Goal: Transaction & Acquisition: Purchase product/service

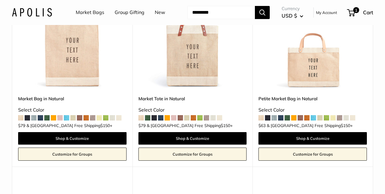
click at [180, 118] on span at bounding box center [180, 117] width 5 height 5
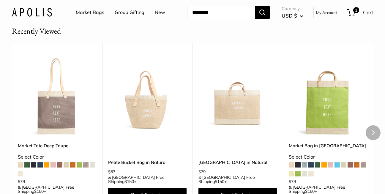
scroll to position [1266, 0]
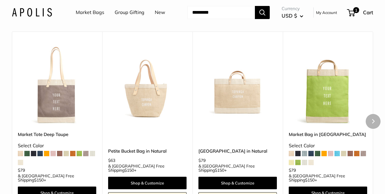
click at [0, 0] on img at bounding box center [0, 0] width 0 height 0
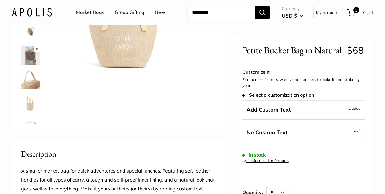
scroll to position [59, 0]
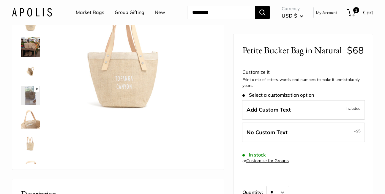
click at [32, 124] on img at bounding box center [30, 118] width 19 height 19
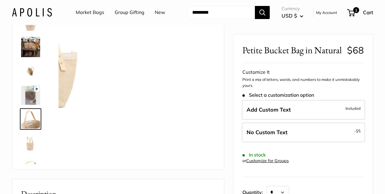
scroll to position [43, 0]
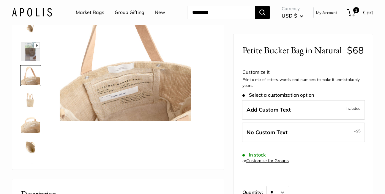
click at [29, 148] on img at bounding box center [30, 146] width 19 height 19
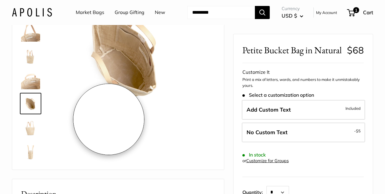
scroll to position [30, 0]
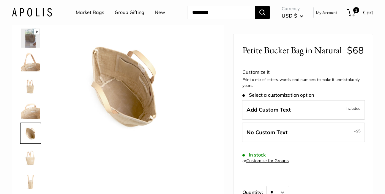
click at [31, 184] on img at bounding box center [30, 180] width 19 height 19
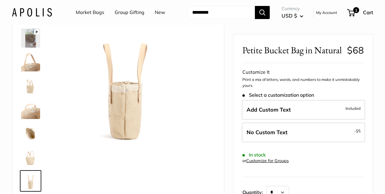
click at [30, 108] on img at bounding box center [30, 109] width 19 height 19
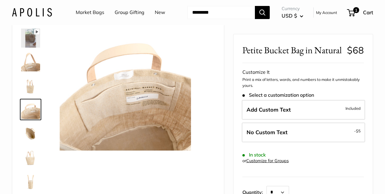
click at [33, 87] on img at bounding box center [30, 85] width 19 height 19
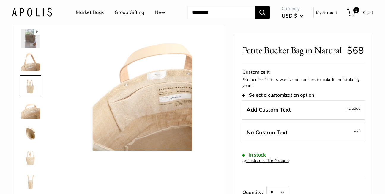
scroll to position [67, 0]
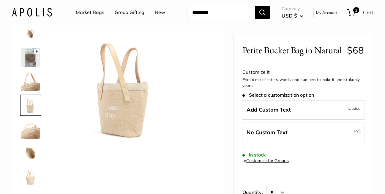
click at [31, 84] on img at bounding box center [30, 81] width 19 height 19
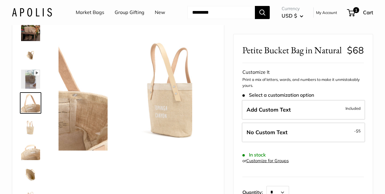
scroll to position [43, 0]
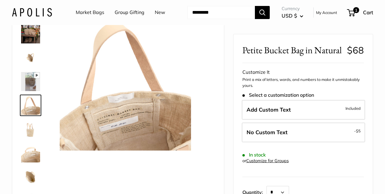
click at [30, 129] on img at bounding box center [30, 128] width 19 height 19
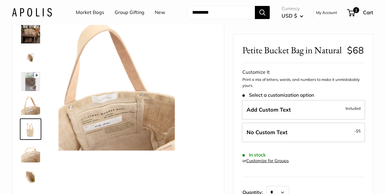
scroll to position [67, 0]
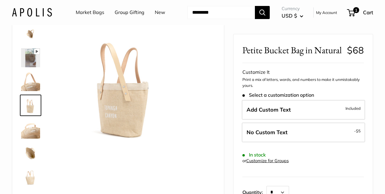
click at [32, 58] on img at bounding box center [30, 57] width 19 height 19
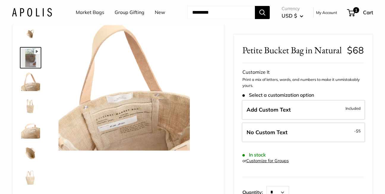
scroll to position [20, 0]
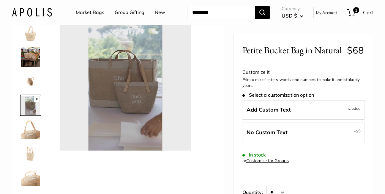
type input "*"
click at [31, 56] on img at bounding box center [30, 57] width 19 height 20
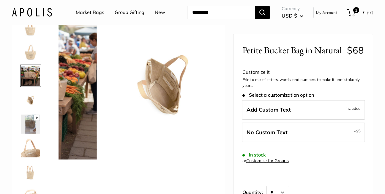
scroll to position [0, 0]
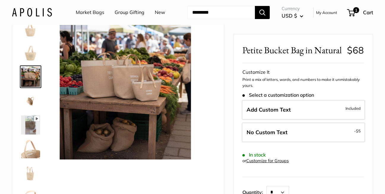
click at [33, 54] on img at bounding box center [30, 52] width 19 height 19
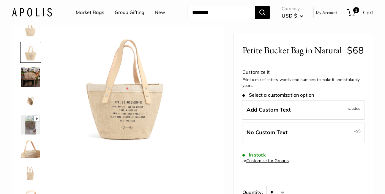
click at [34, 32] on img at bounding box center [30, 28] width 19 height 19
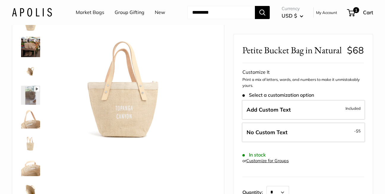
scroll to position [59, 0]
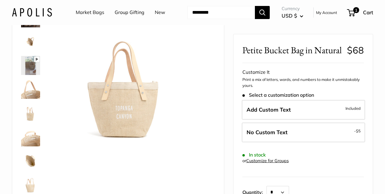
click at [29, 159] on img at bounding box center [30, 160] width 19 height 19
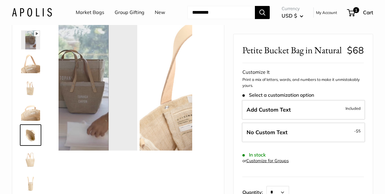
scroll to position [87, 0]
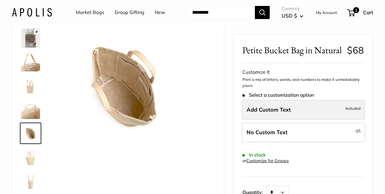
click at [255, 107] on span "Add Custom Text" at bounding box center [269, 109] width 44 height 7
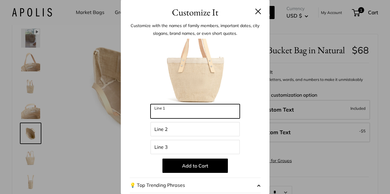
click at [165, 111] on input "Line 1" at bounding box center [194, 111] width 89 height 14
drag, startPoint x: 176, startPoint y: 113, endPoint x: 193, endPoint y: 115, distance: 16.4
click at [193, 115] on input "**********" at bounding box center [194, 111] width 89 height 14
type input "*********"
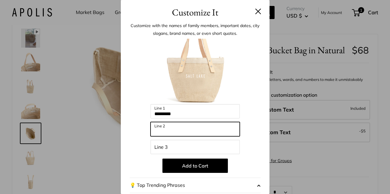
click at [153, 129] on input "Line 2" at bounding box center [194, 129] width 89 height 14
type input "*********"
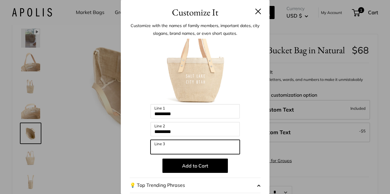
click at [151, 146] on input "Line 3" at bounding box center [194, 147] width 89 height 14
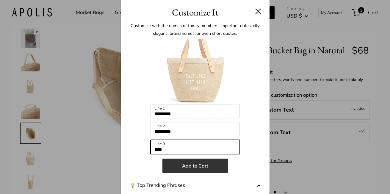
type input "****"
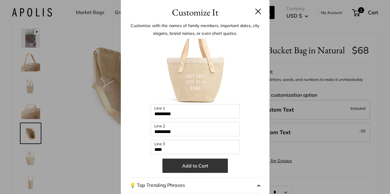
click at [191, 165] on button "Add to Cart" at bounding box center [194, 165] width 65 height 14
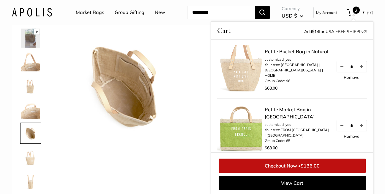
scroll to position [0, 0]
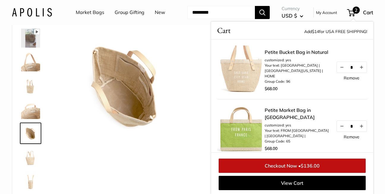
click at [243, 130] on img at bounding box center [241, 129] width 48 height 48
click at [278, 117] on link "Petite Market Bag in [GEOGRAPHIC_DATA]" at bounding box center [297, 113] width 65 height 14
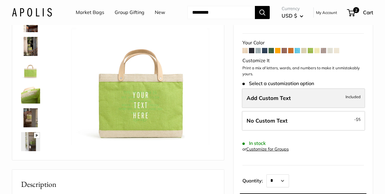
click at [251, 96] on span "Add Custom Text" at bounding box center [269, 97] width 44 height 7
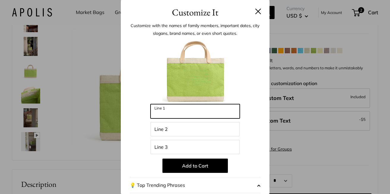
click at [155, 111] on input "Line 1" at bounding box center [194, 111] width 89 height 14
type input "***"
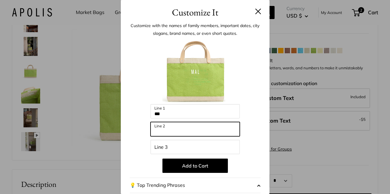
click at [152, 127] on input "Line 2" at bounding box center [194, 129] width 89 height 14
type input "**********"
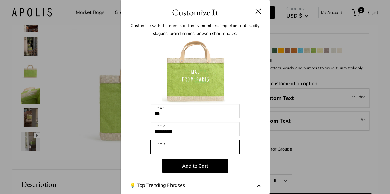
click at [152, 145] on input "Line 3" at bounding box center [194, 147] width 89 height 14
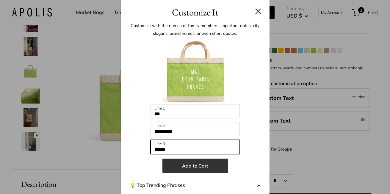
type input "******"
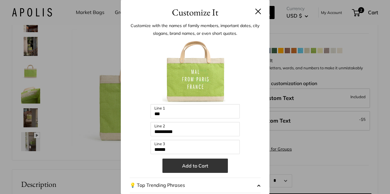
click at [192, 166] on button "Add to Cart" at bounding box center [194, 165] width 65 height 14
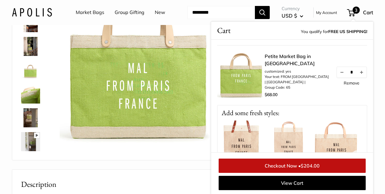
scroll to position [119, 0]
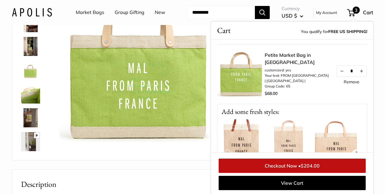
click at [345, 80] on link "Remove" at bounding box center [352, 82] width 16 height 4
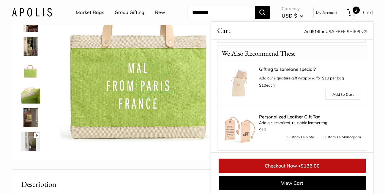
scroll to position [273, 0]
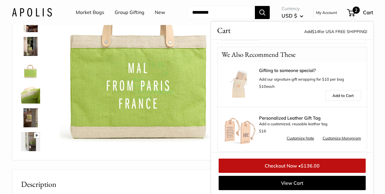
click at [335, 135] on link "Customize Monogram" at bounding box center [342, 138] width 38 height 7
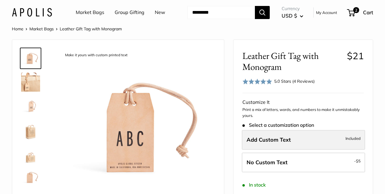
click at [255, 136] on span "Add Custom Text" at bounding box center [269, 139] width 44 height 7
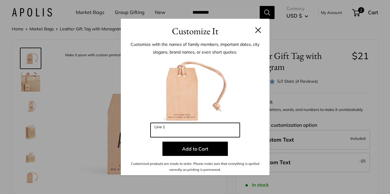
click at [172, 131] on input "Line 1" at bounding box center [194, 130] width 89 height 14
type input "***"
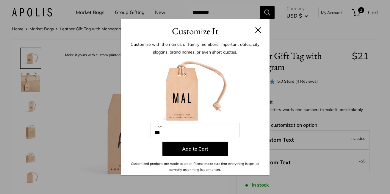
click at [256, 28] on button at bounding box center [258, 30] width 6 height 6
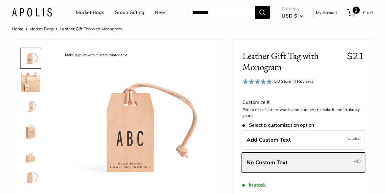
click at [351, 13] on span "2" at bounding box center [351, 12] width 8 height 7
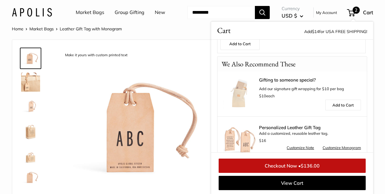
scroll to position [267, 0]
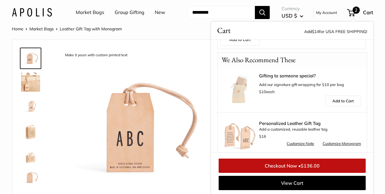
click at [335, 140] on link "Customize Monogram" at bounding box center [342, 143] width 38 height 7
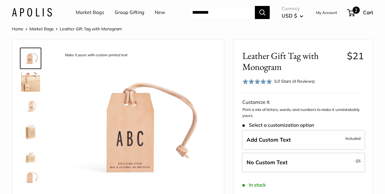
click at [353, 13] on span "2" at bounding box center [351, 12] width 8 height 7
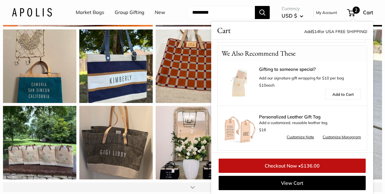
scroll to position [594, 0]
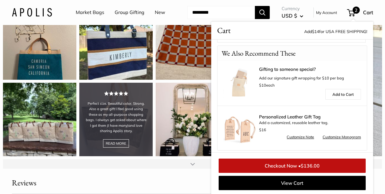
click at [116, 156] on div "Perfect size. Beautiful color. Strong. Also a great gift! I feel good using the…" at bounding box center [115, 119] width 73 height 73
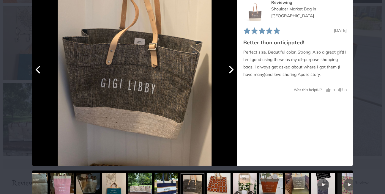
scroll to position [68, 0]
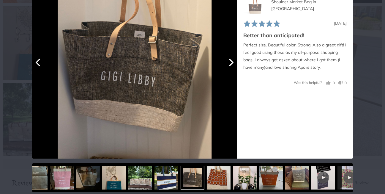
click at [140, 74] on img at bounding box center [135, 55] width 154 height 205
click at [88, 182] on img at bounding box center [88, 178] width 24 height 24
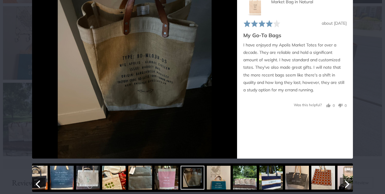
click at [115, 184] on img at bounding box center [114, 178] width 24 height 24
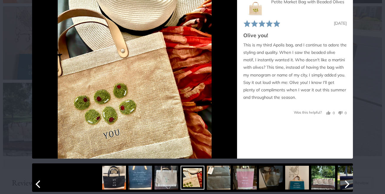
click at [164, 183] on img at bounding box center [167, 178] width 24 height 24
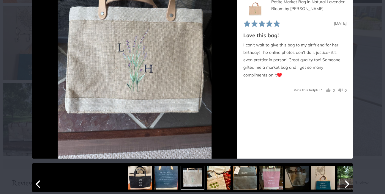
click at [162, 179] on img at bounding box center [167, 178] width 24 height 24
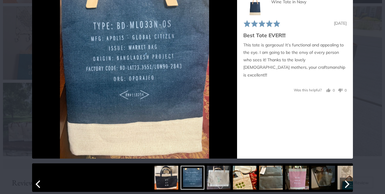
click at [220, 183] on img at bounding box center [219, 178] width 24 height 24
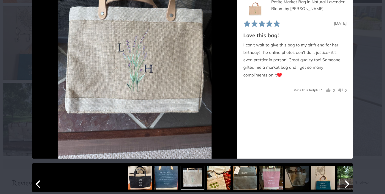
click at [241, 184] on img at bounding box center [245, 178] width 24 height 24
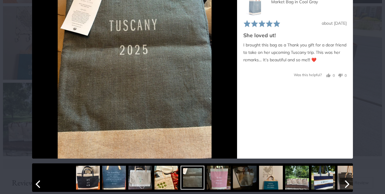
click at [270, 184] on img at bounding box center [271, 178] width 24 height 24
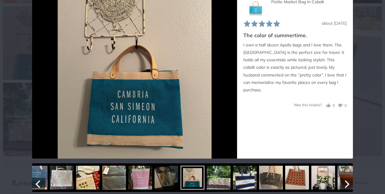
click at [272, 182] on img at bounding box center [271, 178] width 24 height 24
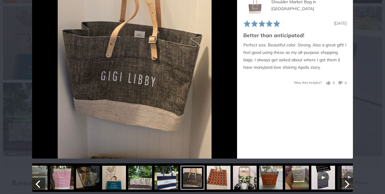
click at [270, 184] on img at bounding box center [271, 178] width 24 height 24
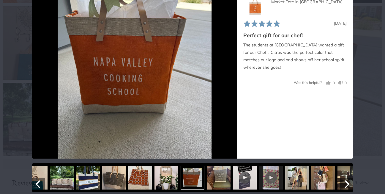
click at [291, 184] on img at bounding box center [297, 178] width 24 height 24
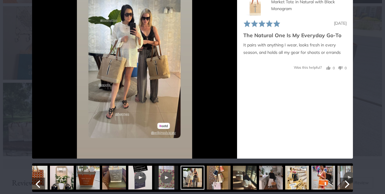
click at [271, 184] on img at bounding box center [271, 178] width 24 height 24
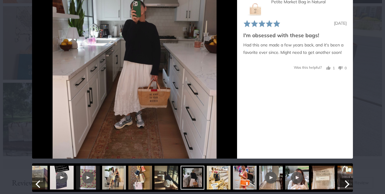
click at [247, 182] on img at bounding box center [245, 178] width 24 height 24
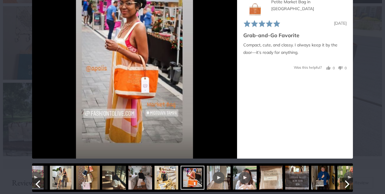
click at [165, 183] on img at bounding box center [167, 178] width 24 height 24
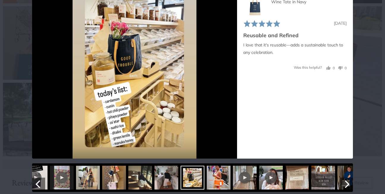
click at [245, 181] on div at bounding box center [245, 177] width 12 height 12
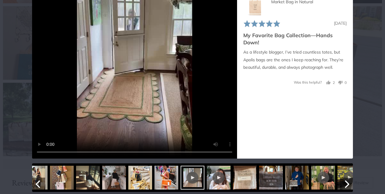
click at [265, 182] on img at bounding box center [271, 178] width 24 height 24
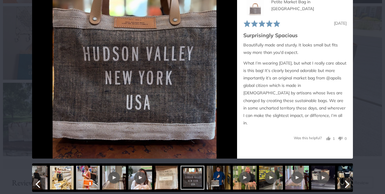
click at [216, 180] on img at bounding box center [219, 178] width 24 height 24
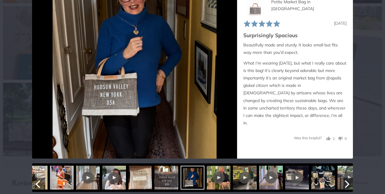
click at [215, 180] on div at bounding box center [219, 177] width 12 height 12
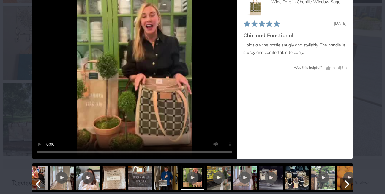
click at [240, 181] on div at bounding box center [245, 177] width 12 height 12
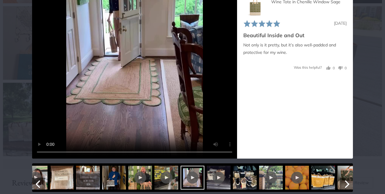
click at [241, 181] on img at bounding box center [245, 178] width 24 height 24
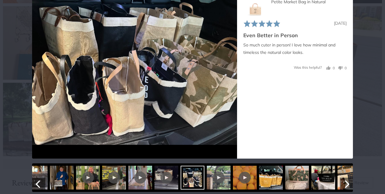
click at [264, 182] on img at bounding box center [271, 178] width 24 height 24
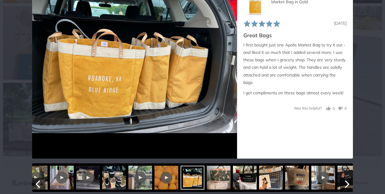
click at [294, 181] on img at bounding box center [297, 178] width 24 height 24
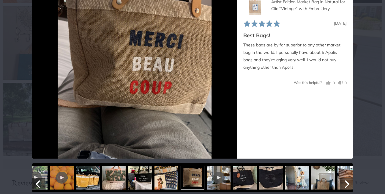
click at [299, 183] on img at bounding box center [297, 178] width 24 height 24
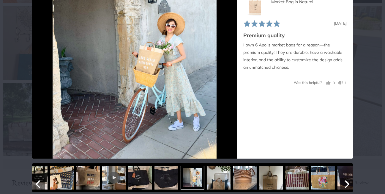
click at [300, 183] on img at bounding box center [297, 178] width 24 height 24
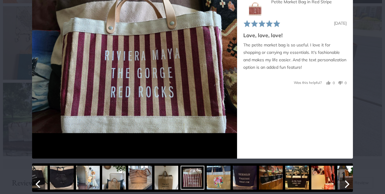
click at [298, 186] on img at bounding box center [297, 178] width 24 height 24
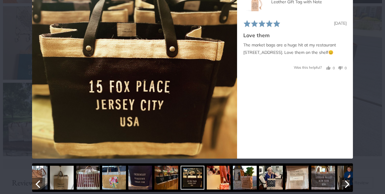
click at [325, 184] on img at bounding box center [323, 178] width 24 height 24
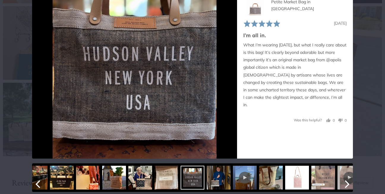
click at [345, 183] on icon "Next" at bounding box center [347, 184] width 8 height 8
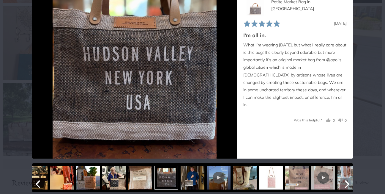
click at [345, 183] on icon "Next" at bounding box center [347, 184] width 8 height 8
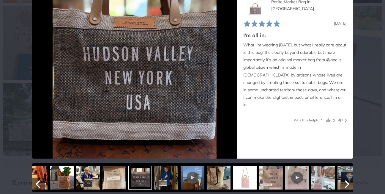
click at [345, 183] on icon "Next" at bounding box center [347, 184] width 8 height 8
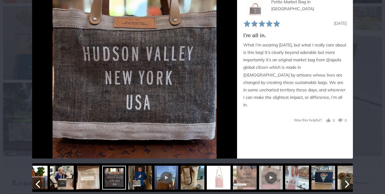
click at [345, 183] on icon "Next" at bounding box center [347, 184] width 8 height 8
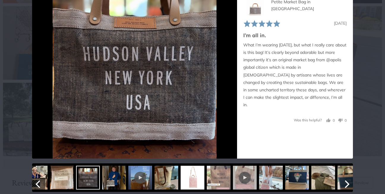
click at [345, 183] on icon "Next" at bounding box center [347, 184] width 8 height 8
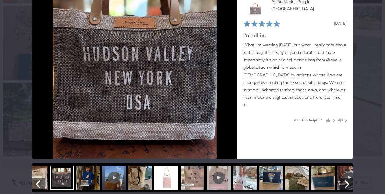
click at [325, 183] on img at bounding box center [323, 178] width 24 height 24
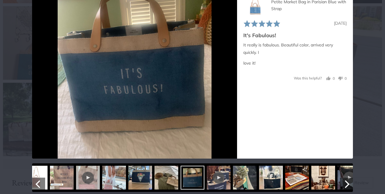
click at [324, 182] on img at bounding box center [323, 178] width 24 height 24
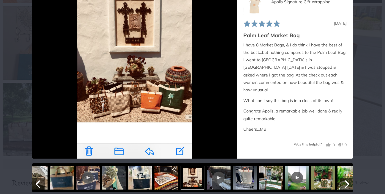
click at [246, 179] on img at bounding box center [245, 178] width 24 height 24
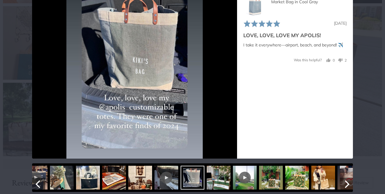
click at [244, 182] on div at bounding box center [245, 177] width 12 height 12
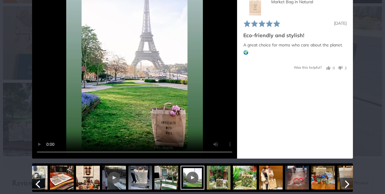
click at [244, 182] on img at bounding box center [245, 178] width 24 height 24
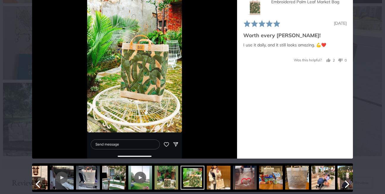
click at [162, 178] on img at bounding box center [167, 178] width 24 height 24
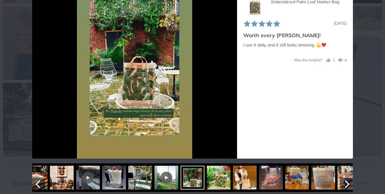
click at [248, 183] on img at bounding box center [245, 178] width 24 height 24
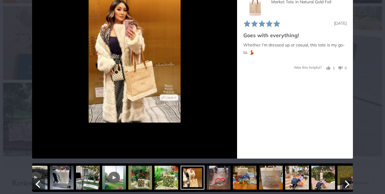
click at [249, 183] on img at bounding box center [245, 178] width 24 height 24
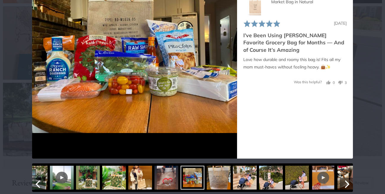
click at [249, 183] on img at bounding box center [245, 178] width 24 height 24
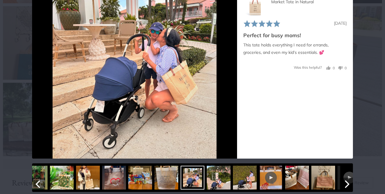
click at [249, 183] on img at bounding box center [245, 178] width 24 height 24
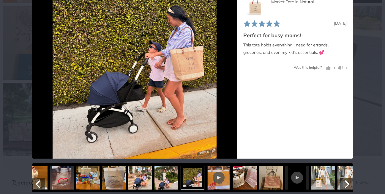
click at [253, 179] on img at bounding box center [245, 178] width 24 height 24
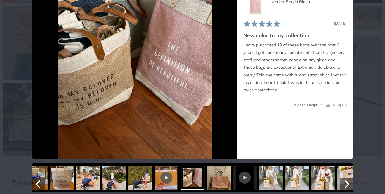
click at [222, 185] on img at bounding box center [219, 178] width 24 height 24
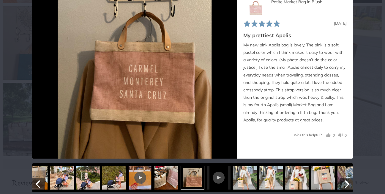
click at [242, 182] on img at bounding box center [245, 178] width 24 height 24
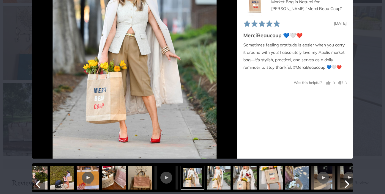
click at [297, 183] on img at bounding box center [297, 178] width 24 height 24
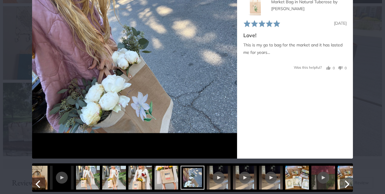
click at [299, 183] on img at bounding box center [297, 178] width 24 height 24
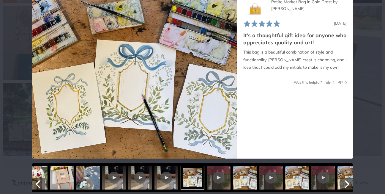
click at [323, 180] on div at bounding box center [323, 177] width 12 height 12
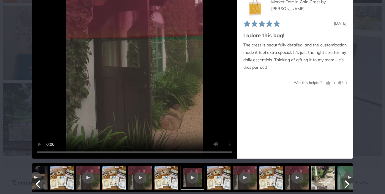
click at [344, 183] on icon "Next" at bounding box center [347, 184] width 8 height 8
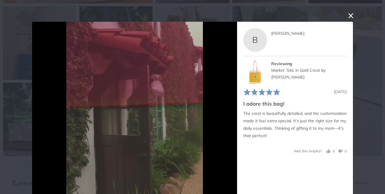
scroll to position [505, 0]
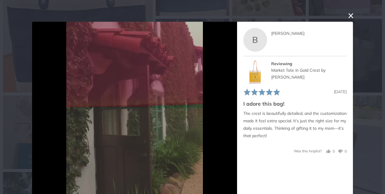
click at [350, 14] on button "close this modal window" at bounding box center [350, 15] width 7 height 7
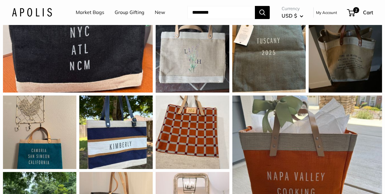
click at [91, 12] on link "Market Bags" at bounding box center [90, 12] width 29 height 9
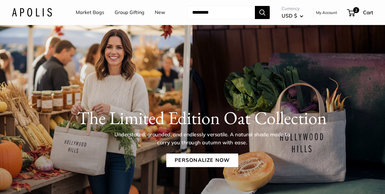
click at [161, 11] on link "New" at bounding box center [160, 12] width 10 height 9
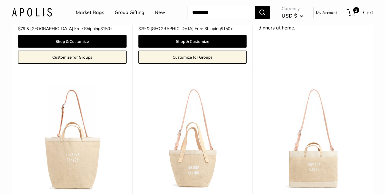
scroll to position [446, 0]
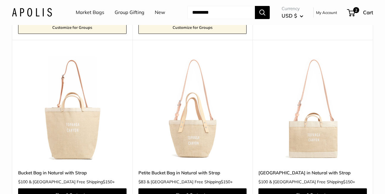
click at [0, 0] on img at bounding box center [0, 0] width 0 height 0
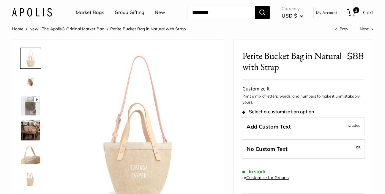
click at [29, 84] on img at bounding box center [30, 82] width 19 height 19
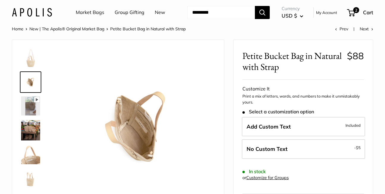
click at [31, 107] on img at bounding box center [30, 105] width 19 height 19
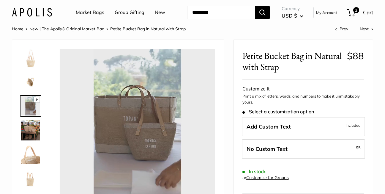
click at [28, 151] on img at bounding box center [30, 154] width 19 height 19
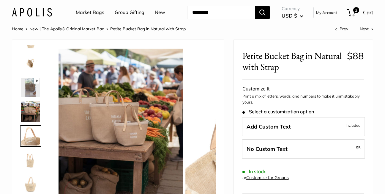
scroll to position [20, 0]
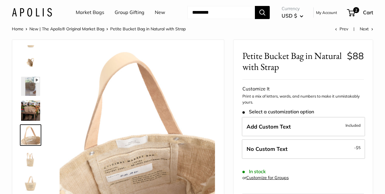
type input "*****"
click at [30, 162] on img at bounding box center [30, 158] width 19 height 19
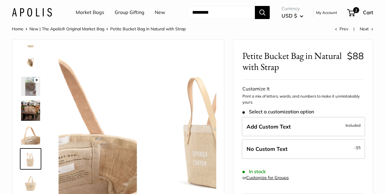
scroll to position [39, 0]
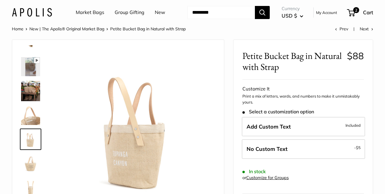
click at [29, 167] on img at bounding box center [30, 162] width 19 height 19
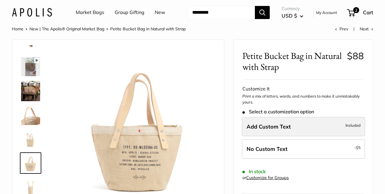
click at [248, 123] on span "Add Custom Text" at bounding box center [269, 126] width 44 height 7
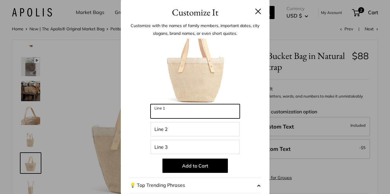
click at [153, 109] on input "Line 1" at bounding box center [194, 111] width 89 height 14
type input "*********"
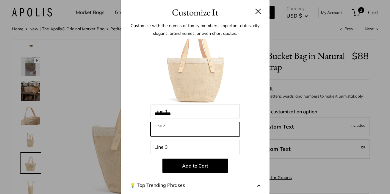
type input "*********"
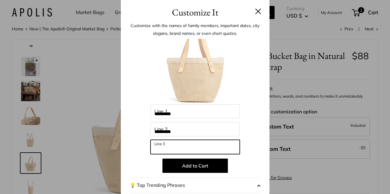
type input "****"
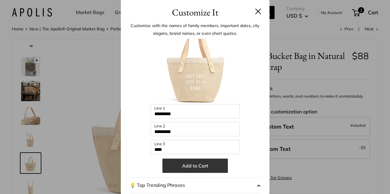
click at [193, 166] on button "Add to Cart" at bounding box center [194, 165] width 65 height 14
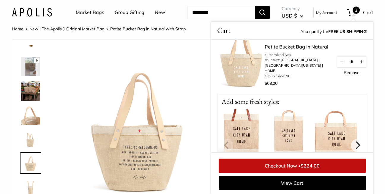
scroll to position [119, 0]
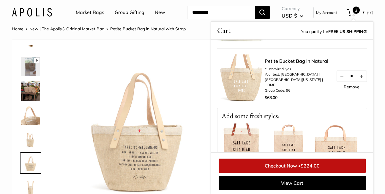
click at [348, 85] on link "Remove" at bounding box center [352, 87] width 16 height 4
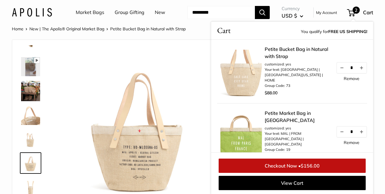
scroll to position [1, 0]
click at [31, 184] on img at bounding box center [30, 186] width 19 height 19
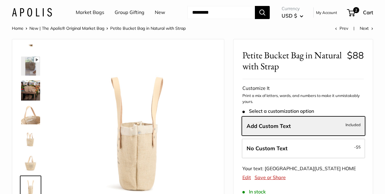
click at [28, 161] on img at bounding box center [30, 162] width 19 height 19
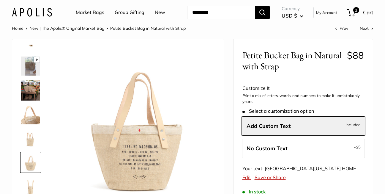
click at [27, 137] on img at bounding box center [30, 138] width 19 height 19
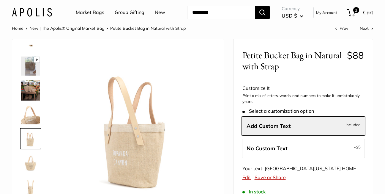
click at [31, 116] on img at bounding box center [30, 114] width 19 height 19
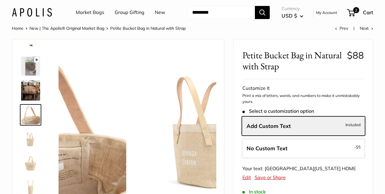
scroll to position [20, 0]
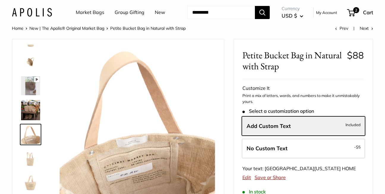
click at [29, 109] on img at bounding box center [30, 110] width 19 height 20
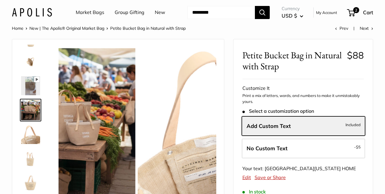
scroll to position [0, 0]
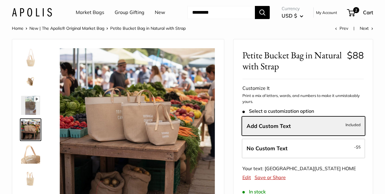
click at [26, 103] on img at bounding box center [30, 105] width 19 height 19
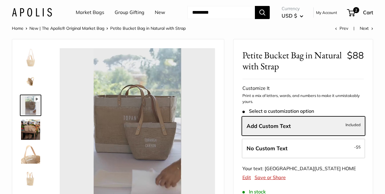
click at [28, 84] on img at bounding box center [30, 81] width 19 height 19
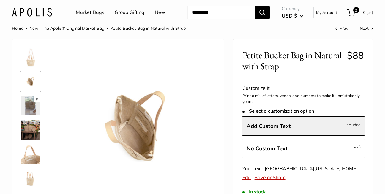
type input "*****"
click at [32, 61] on img at bounding box center [30, 57] width 19 height 19
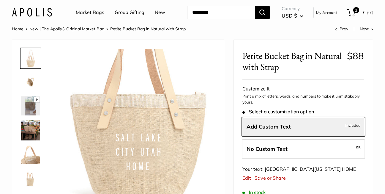
click at [133, 91] on img at bounding box center [137, 126] width 155 height 155
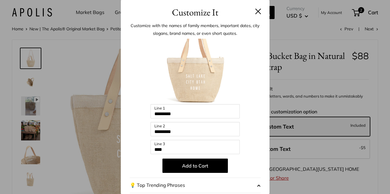
drag, startPoint x: 136, startPoint y: 97, endPoint x: 141, endPoint y: 89, distance: 10.6
click at [141, 89] on div at bounding box center [195, 71] width 131 height 65
drag, startPoint x: 90, startPoint y: 109, endPoint x: 73, endPoint y: 105, distance: 17.4
click at [73, 105] on div "Customize It Customize with the names of family members, important dates, city …" at bounding box center [195, 97] width 390 height 194
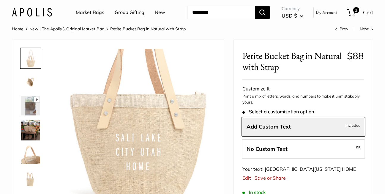
drag, startPoint x: 183, startPoint y: 116, endPoint x: 181, endPoint y: 109, distance: 7.4
drag, startPoint x: 181, startPoint y: 109, endPoint x: 210, endPoint y: 90, distance: 35.3
click at [205, 72] on img at bounding box center [137, 126] width 155 height 155
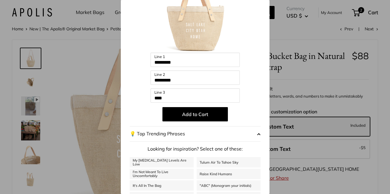
scroll to position [53, 0]
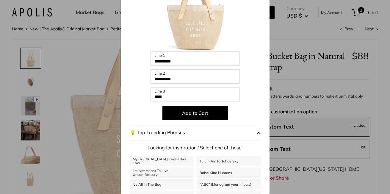
click at [257, 131] on span "button" at bounding box center [259, 132] width 4 height 9
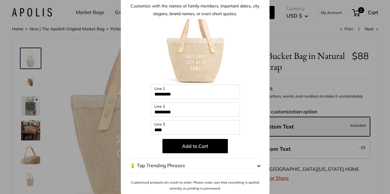
scroll to position [20, 0]
click at [146, 164] on button "💡 Top Trending Phrases" at bounding box center [195, 165] width 131 height 15
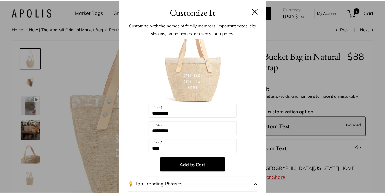
scroll to position [0, 0]
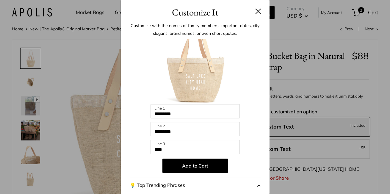
click at [255, 10] on button at bounding box center [258, 11] width 6 height 6
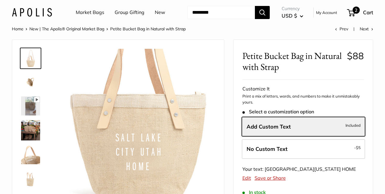
click at [352, 12] on span "2" at bounding box center [351, 12] width 8 height 7
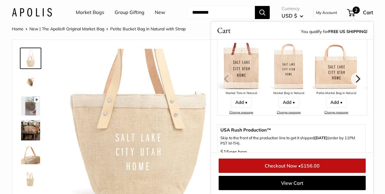
scroll to position [149, 0]
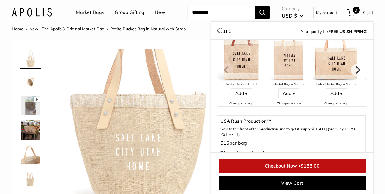
click at [290, 166] on link "Checkout Now • $156.00" at bounding box center [292, 165] width 147 height 14
